Goal: Task Accomplishment & Management: Manage account settings

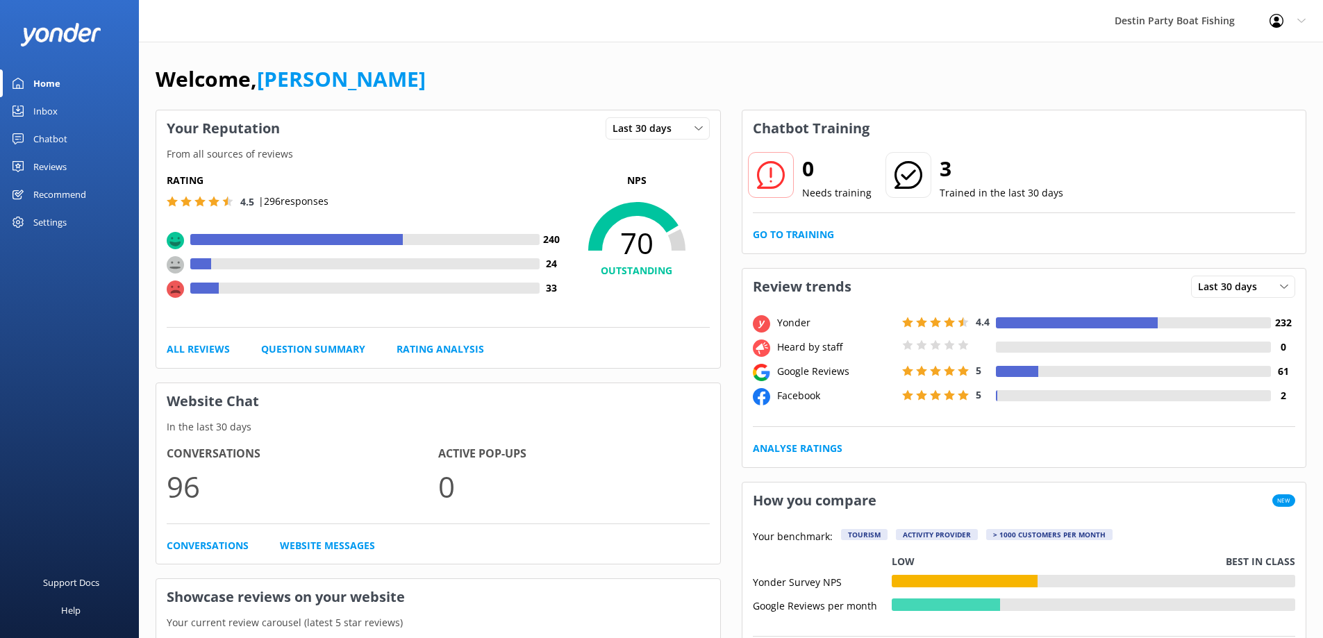
click at [46, 108] on div "Inbox" at bounding box center [45, 111] width 24 height 28
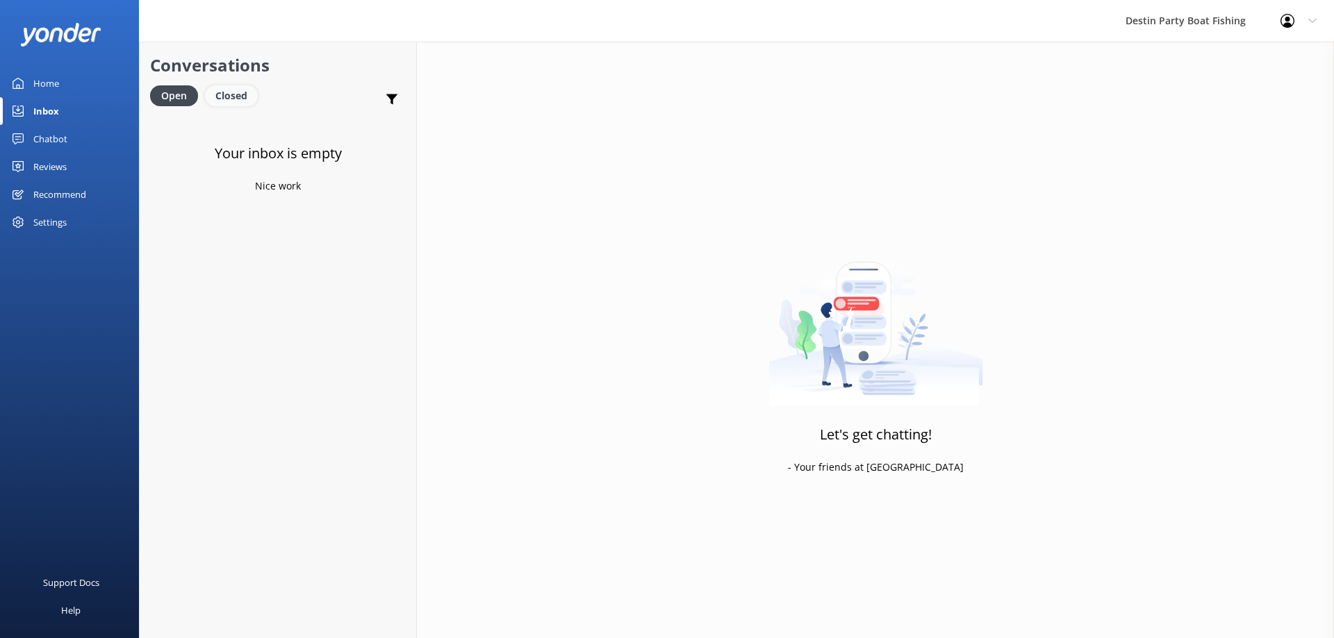
click at [258, 91] on link "Closed" at bounding box center [235, 95] width 60 height 15
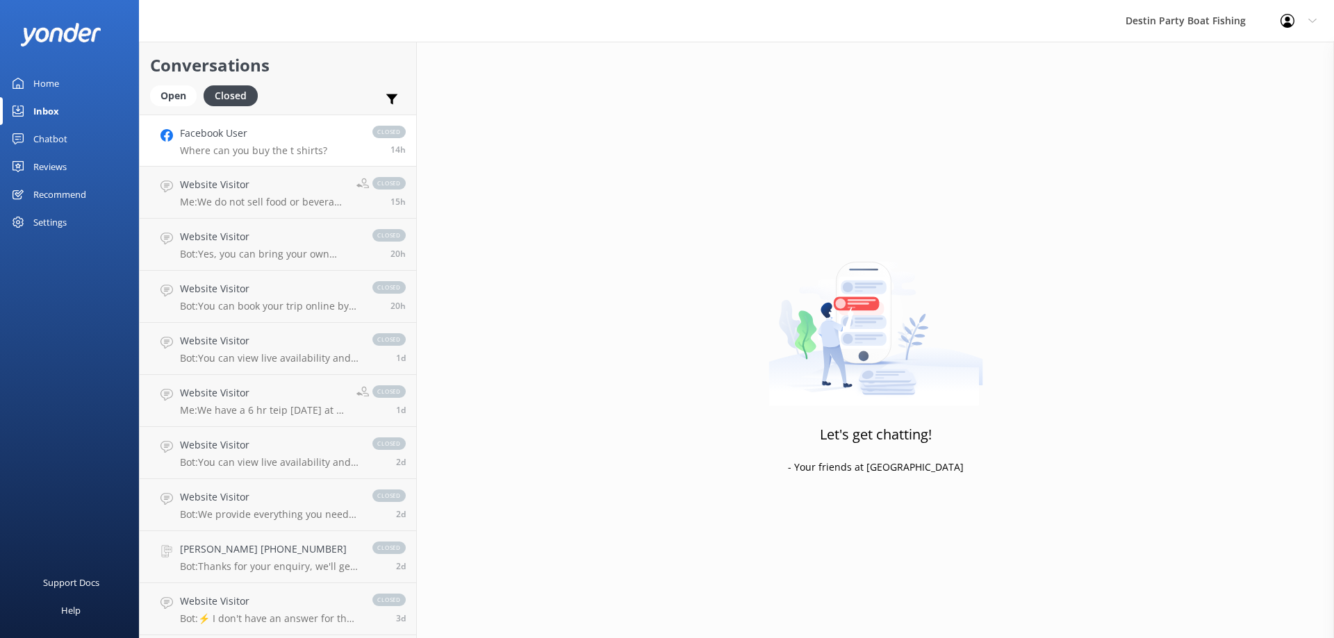
click at [209, 146] on p "Where can you buy the t shirts?" at bounding box center [253, 150] width 147 height 13
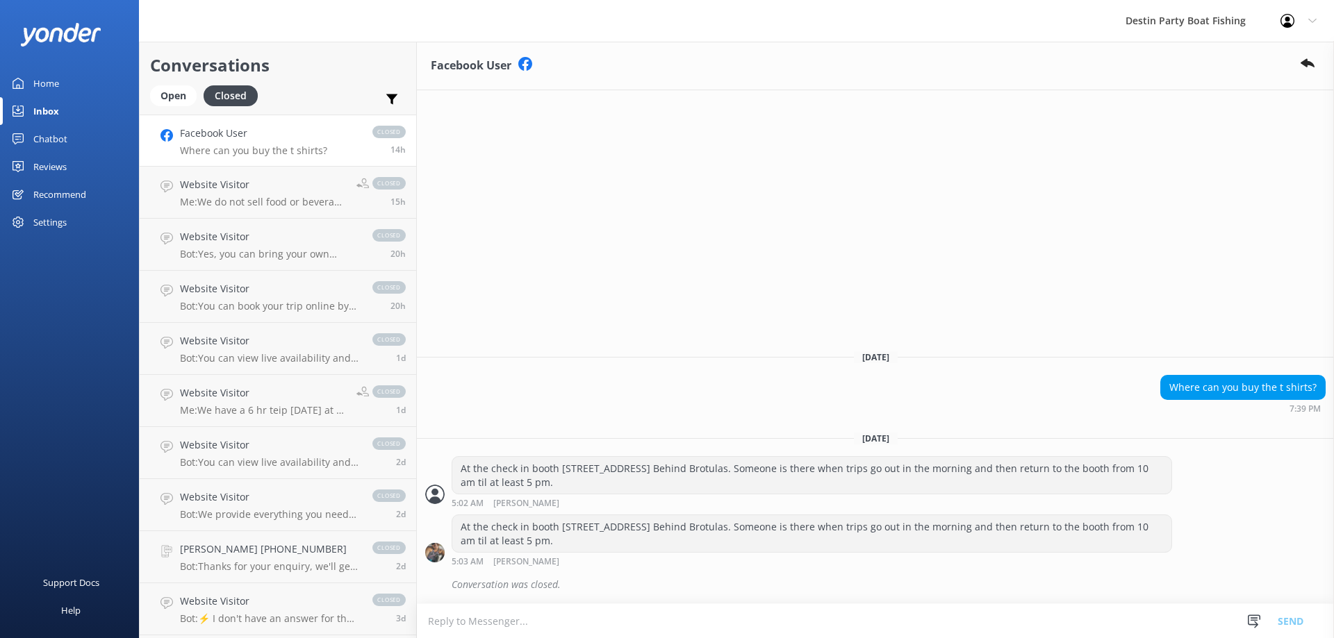
click at [33, 81] on link "Home" at bounding box center [69, 83] width 139 height 28
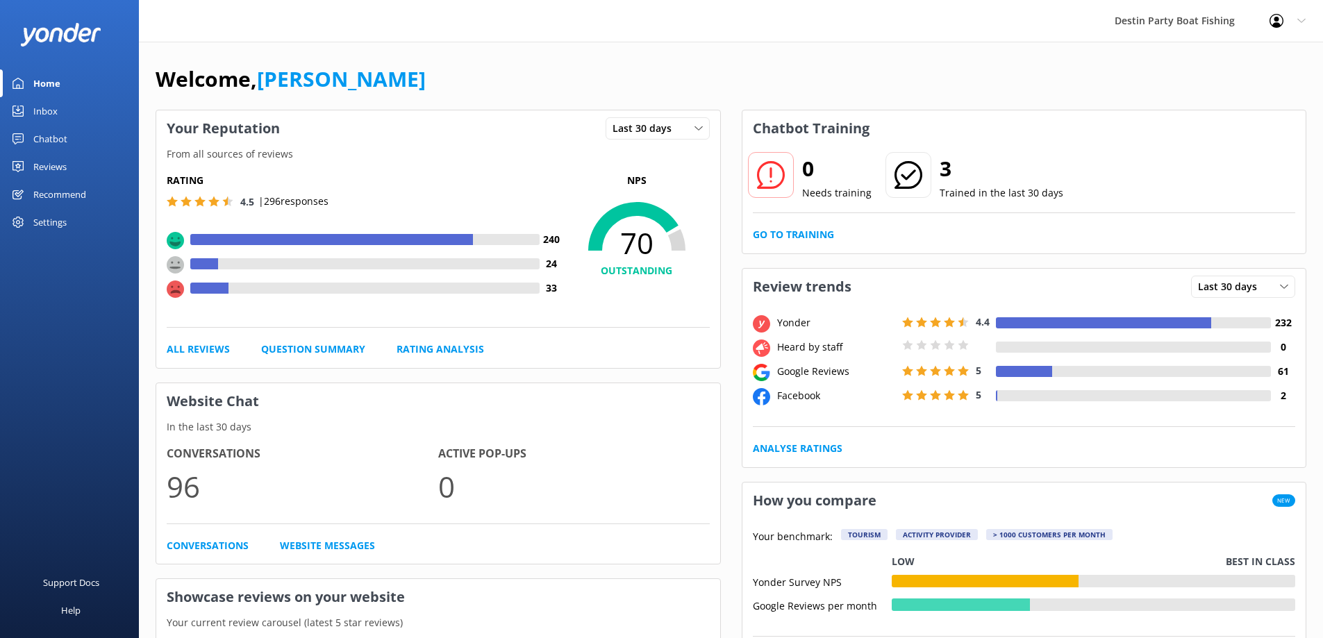
click at [49, 173] on div "Reviews" at bounding box center [49, 167] width 33 height 28
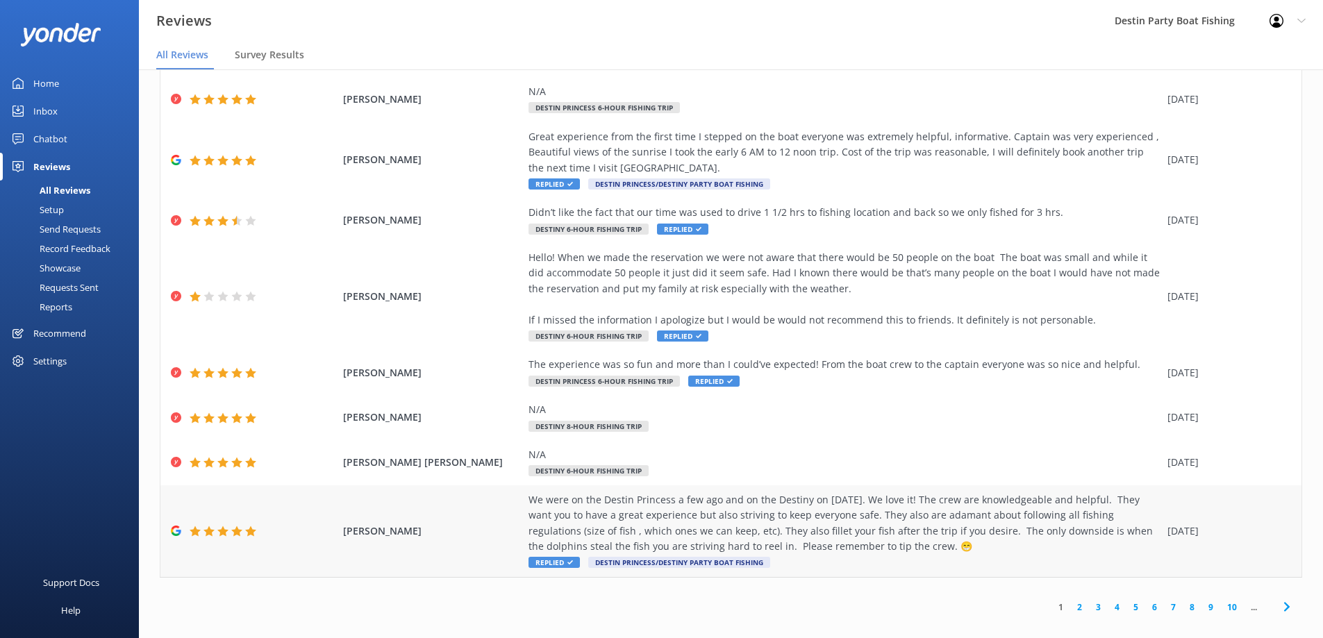
scroll to position [28, 0]
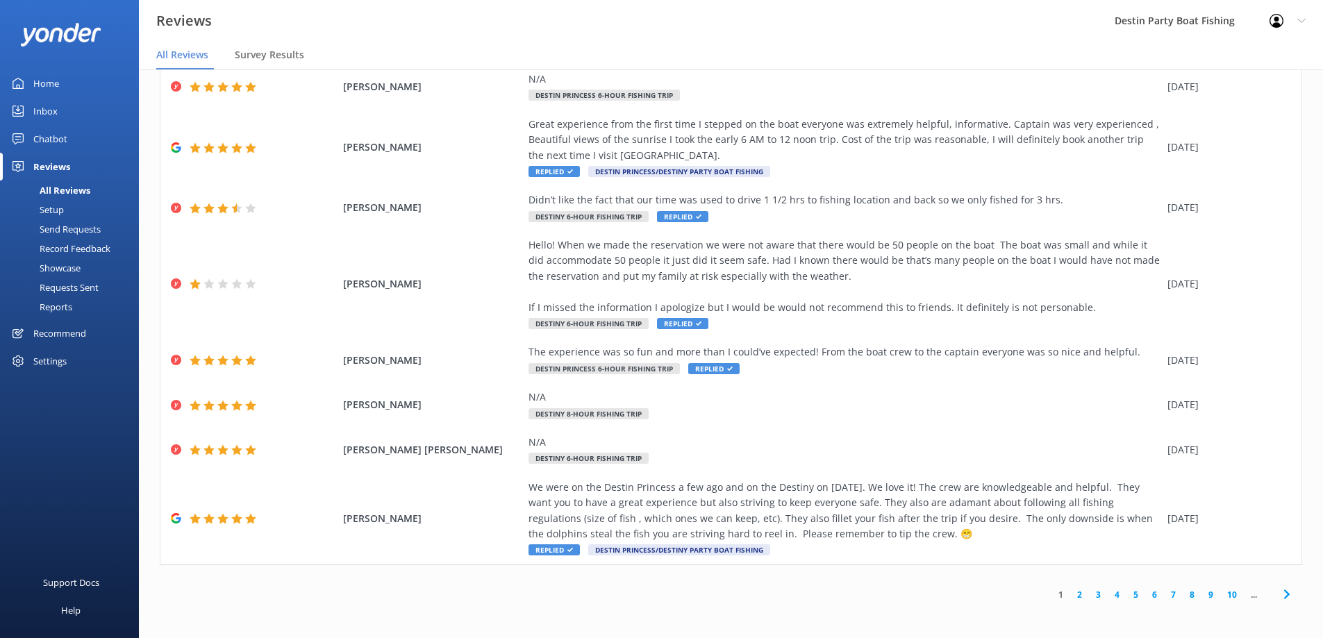
click at [1072, 596] on link "2" at bounding box center [1079, 594] width 19 height 13
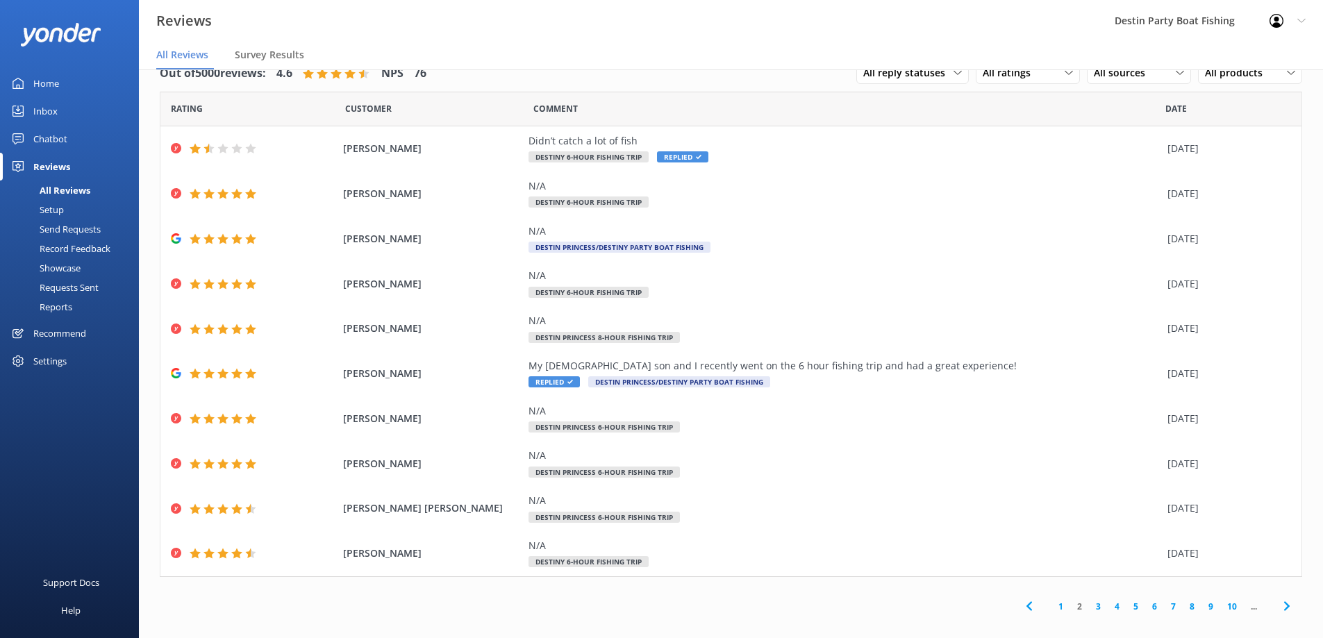
click at [1053, 611] on link "1" at bounding box center [1061, 606] width 19 height 13
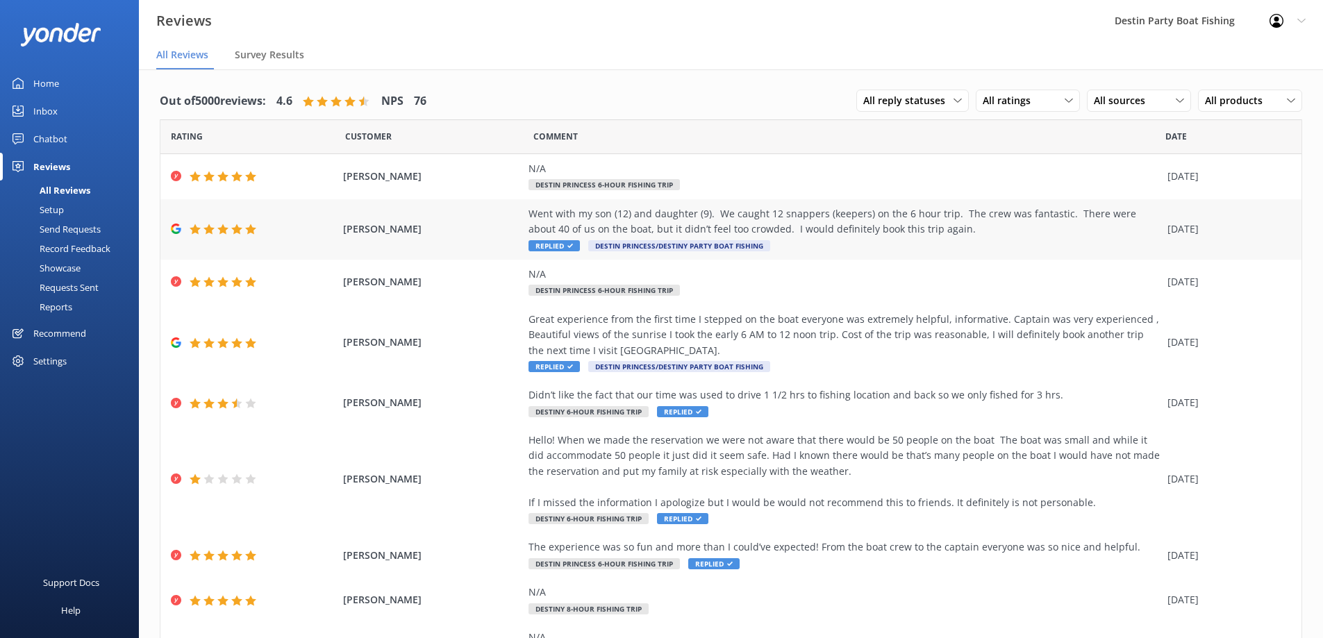
click at [557, 251] on div "Went with my son (12) and daughter (9). We caught 12 snappers (keepers) on the …" at bounding box center [845, 229] width 632 height 47
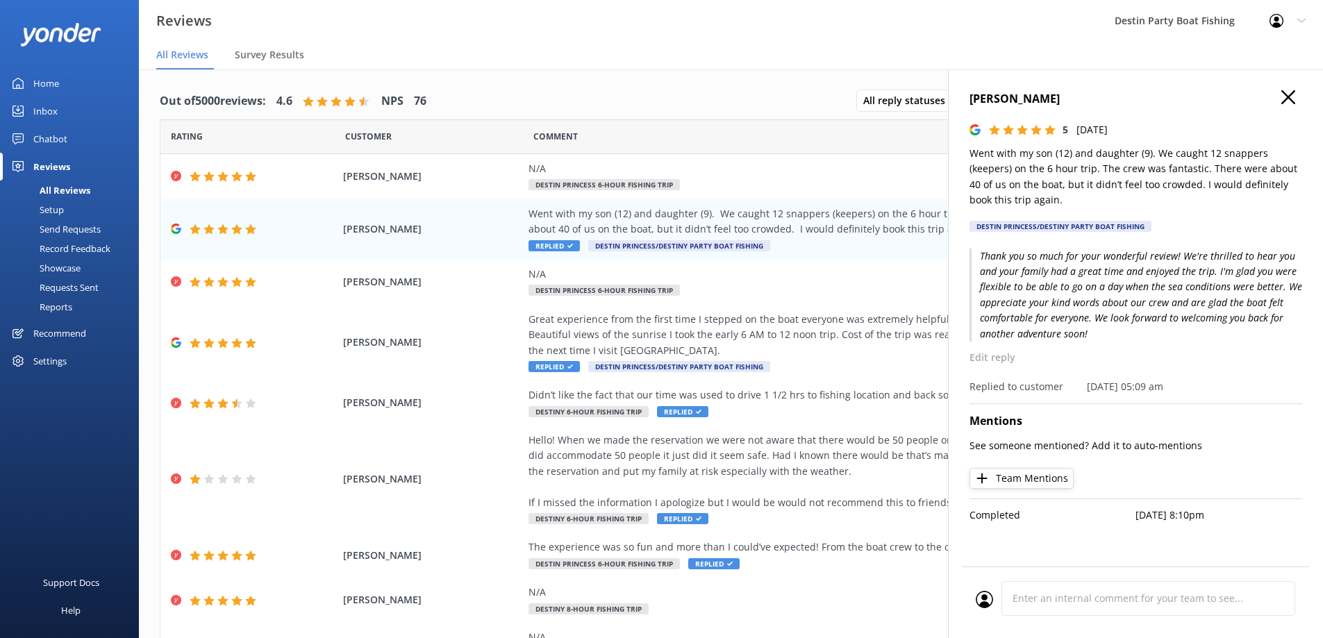
click at [1281, 95] on h4 "[PERSON_NAME]" at bounding box center [1136, 99] width 333 height 18
click at [1284, 93] on use at bounding box center [1289, 97] width 14 height 14
